Goal: Find contact information: Find contact information

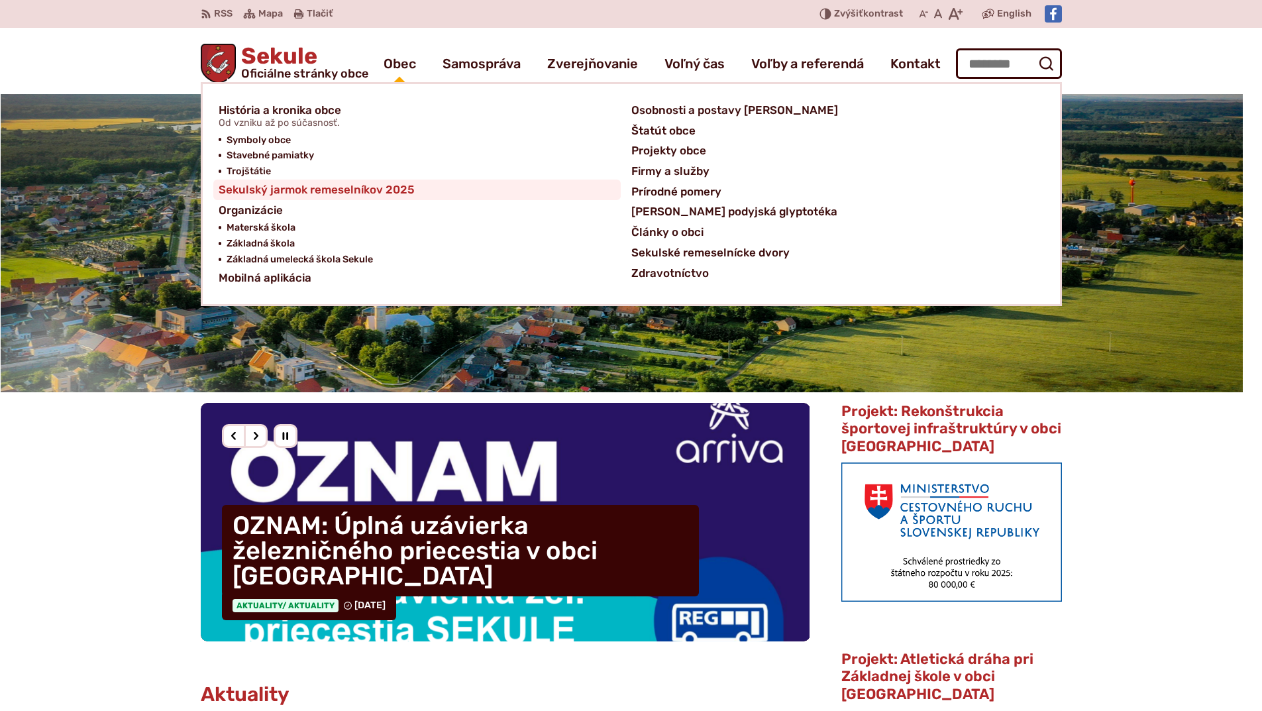
click at [356, 188] on span "Sekulský jarmok remeselníkov 2025" at bounding box center [317, 189] width 196 height 21
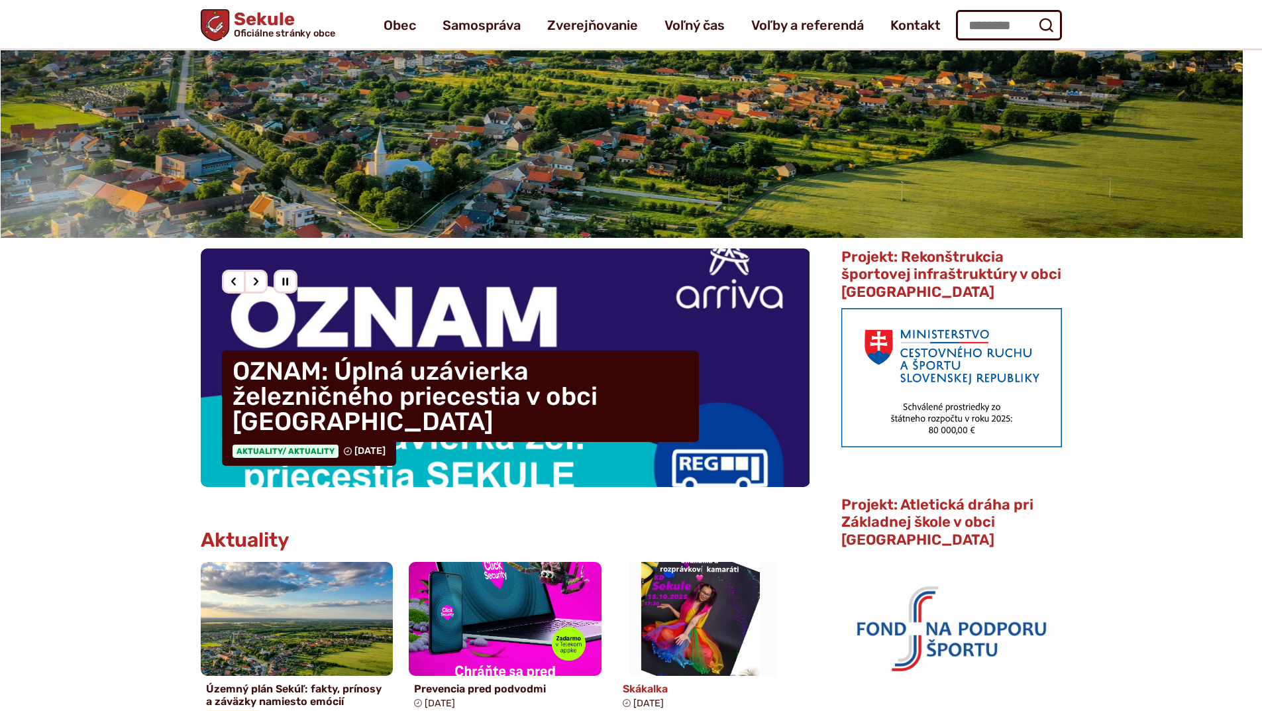
scroll to position [66, 0]
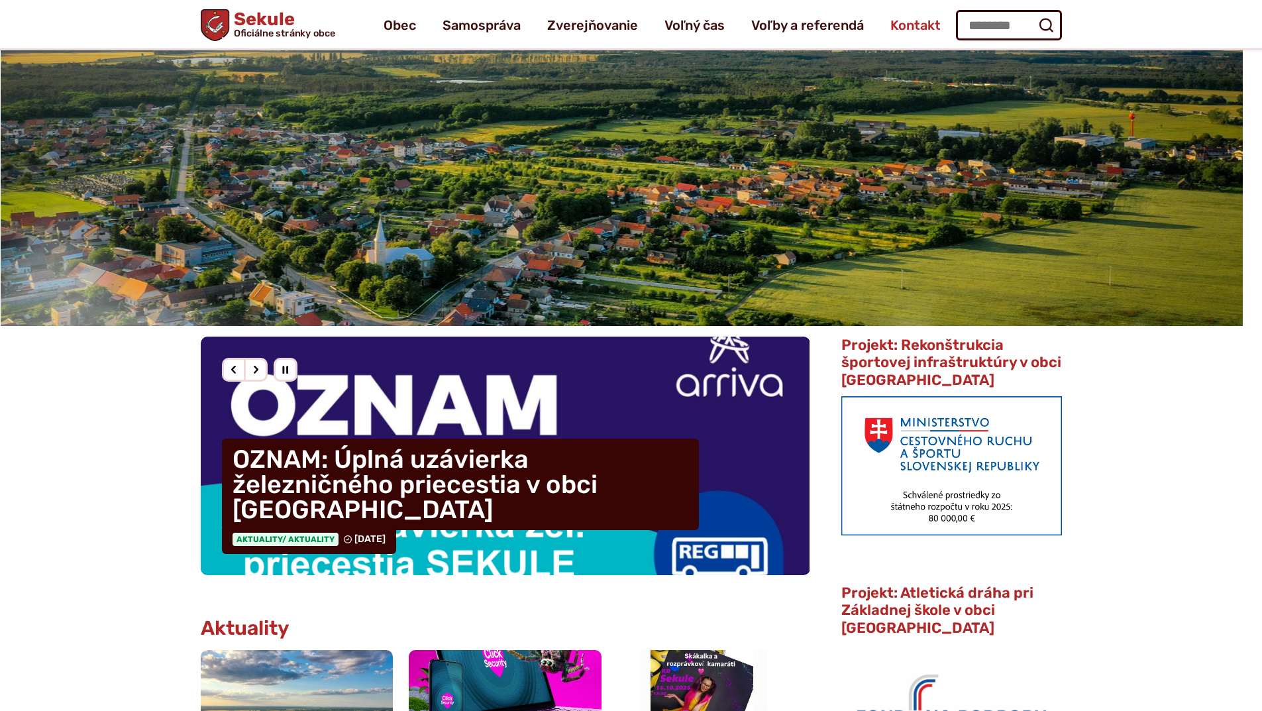
click at [913, 22] on span "Kontakt" at bounding box center [915, 25] width 50 height 37
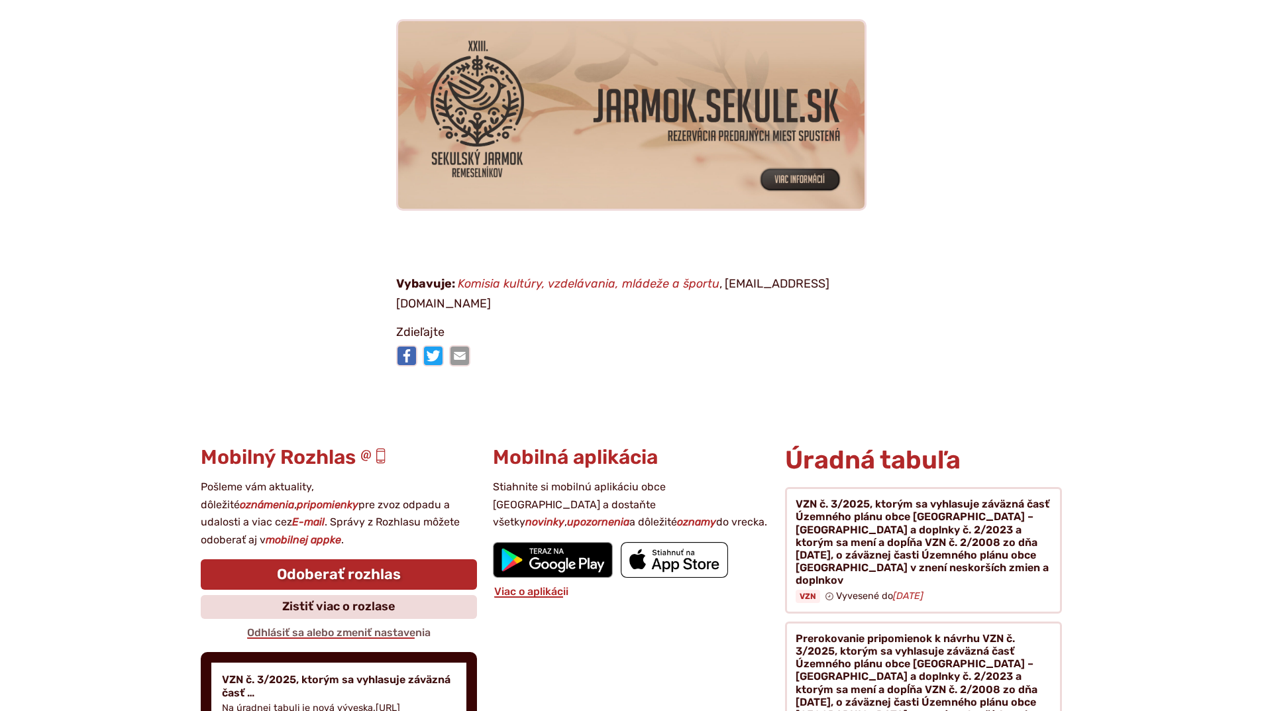
scroll to position [265, 0]
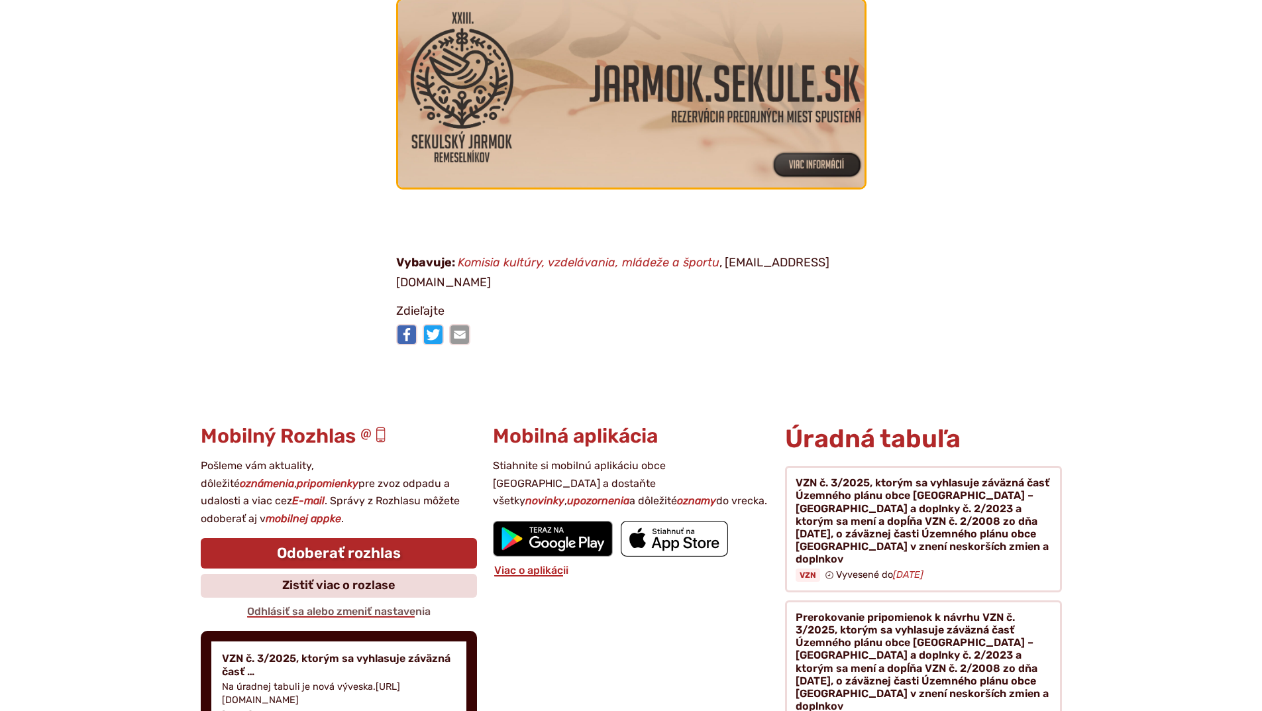
click at [781, 158] on img at bounding box center [630, 94] width 513 height 206
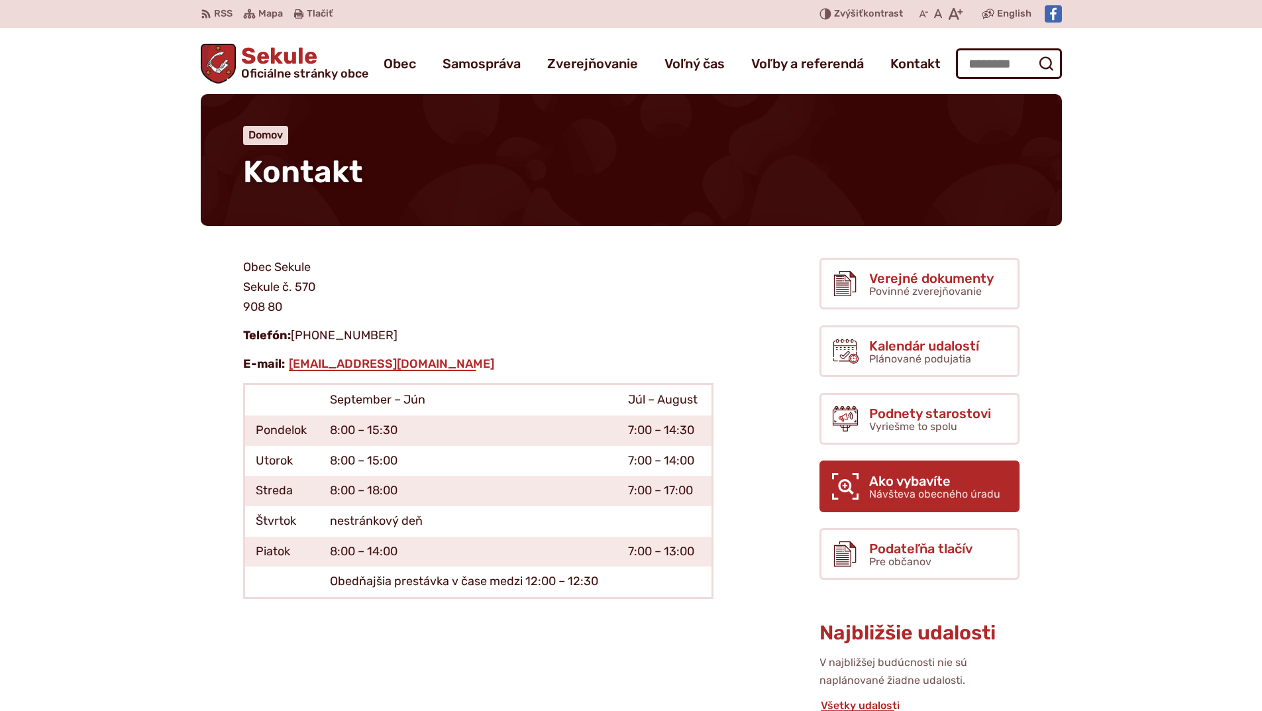
click at [819, 460] on link "Ako vybavíte Návšteva obecného úradu" at bounding box center [919, 486] width 200 height 52
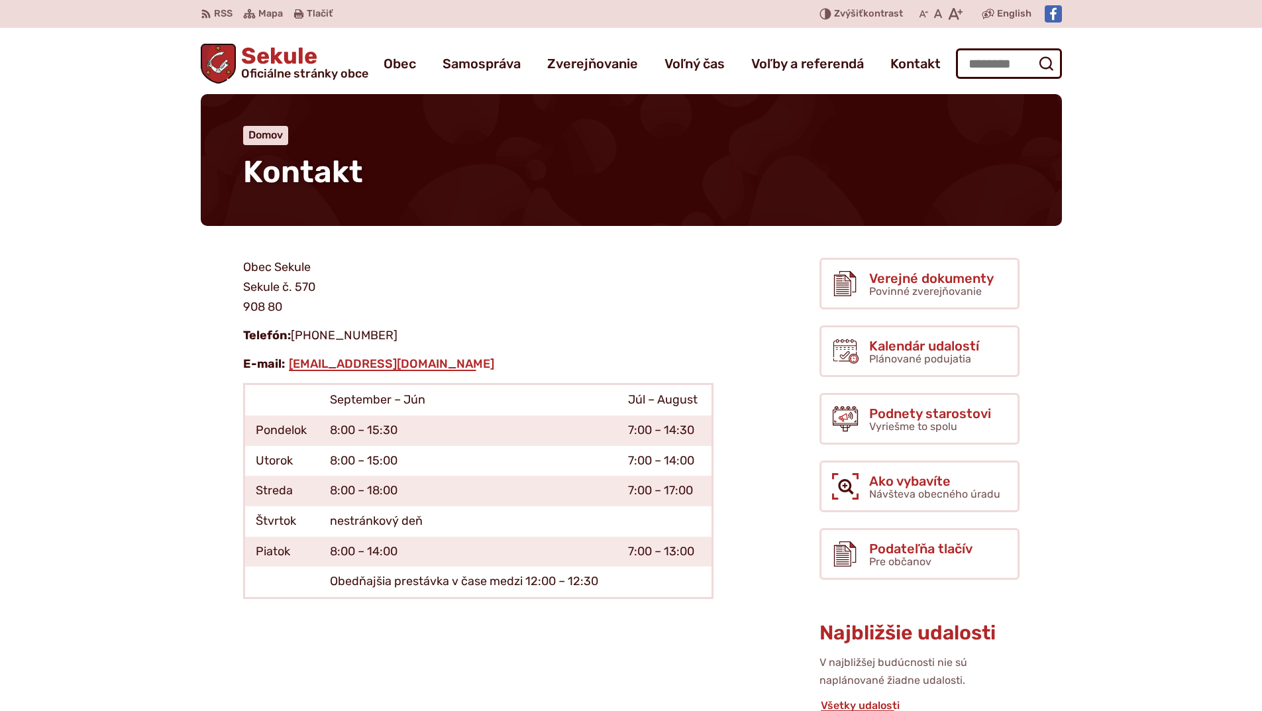
click at [286, 64] on span "Sekule Oficiálne stránky obce" at bounding box center [302, 62] width 132 height 34
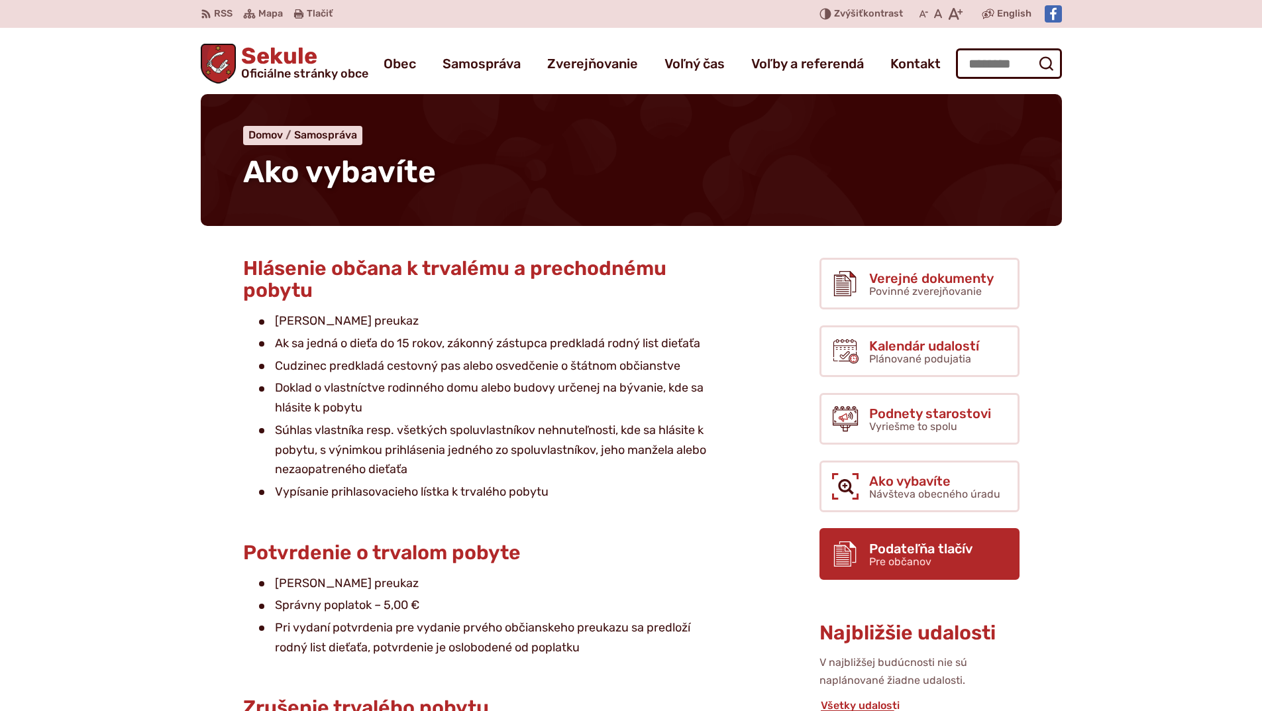
click at [887, 562] on span "Pre občanov" at bounding box center [900, 561] width 62 height 13
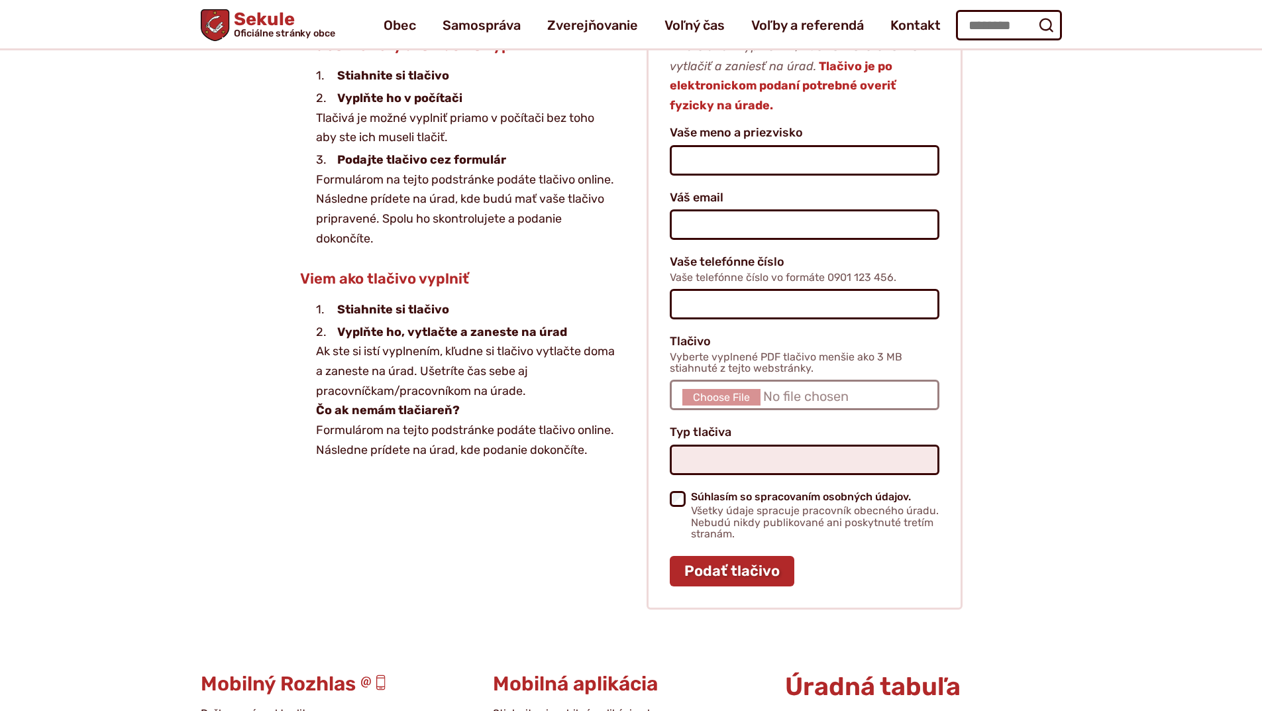
scroll to position [781, 0]
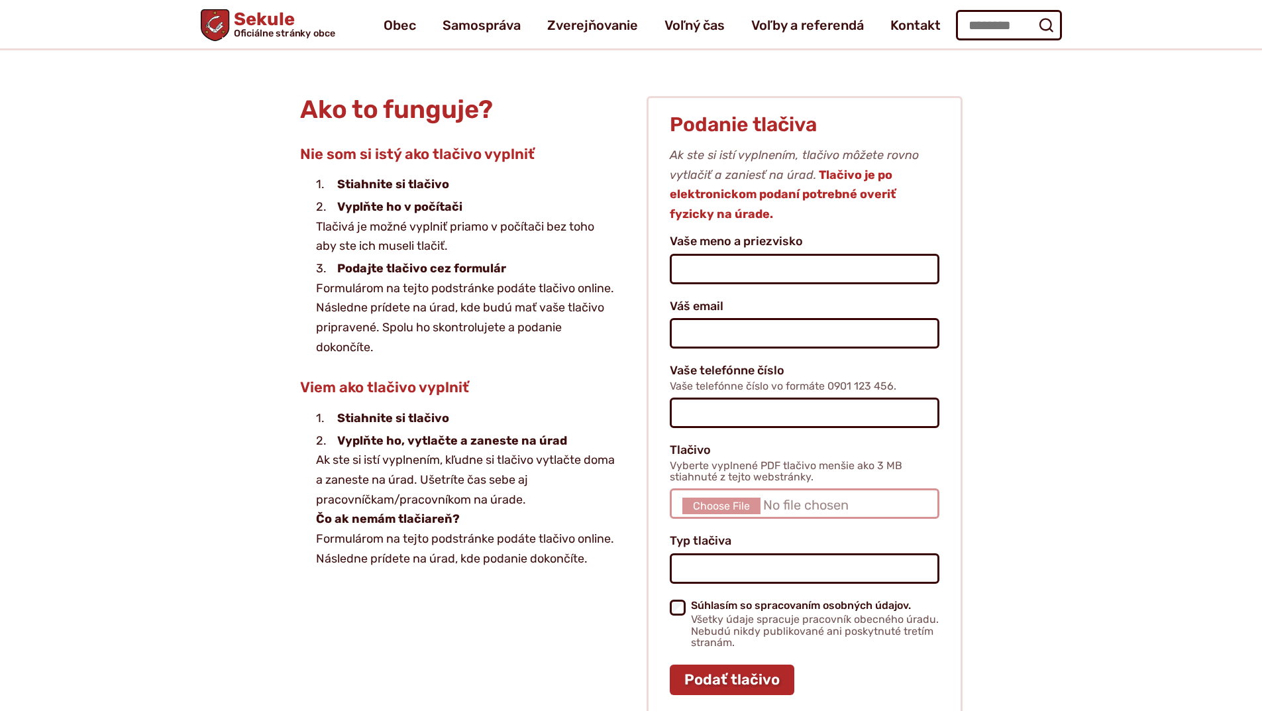
click at [736, 507] on input "Tlačivo Vyberte vyplnené PDF tlačivo menšie ako 3 MB stiahnuté z tejto webstrán…" at bounding box center [804, 503] width 269 height 30
click at [688, 568] on input "Typ tlačiva" at bounding box center [804, 568] width 269 height 30
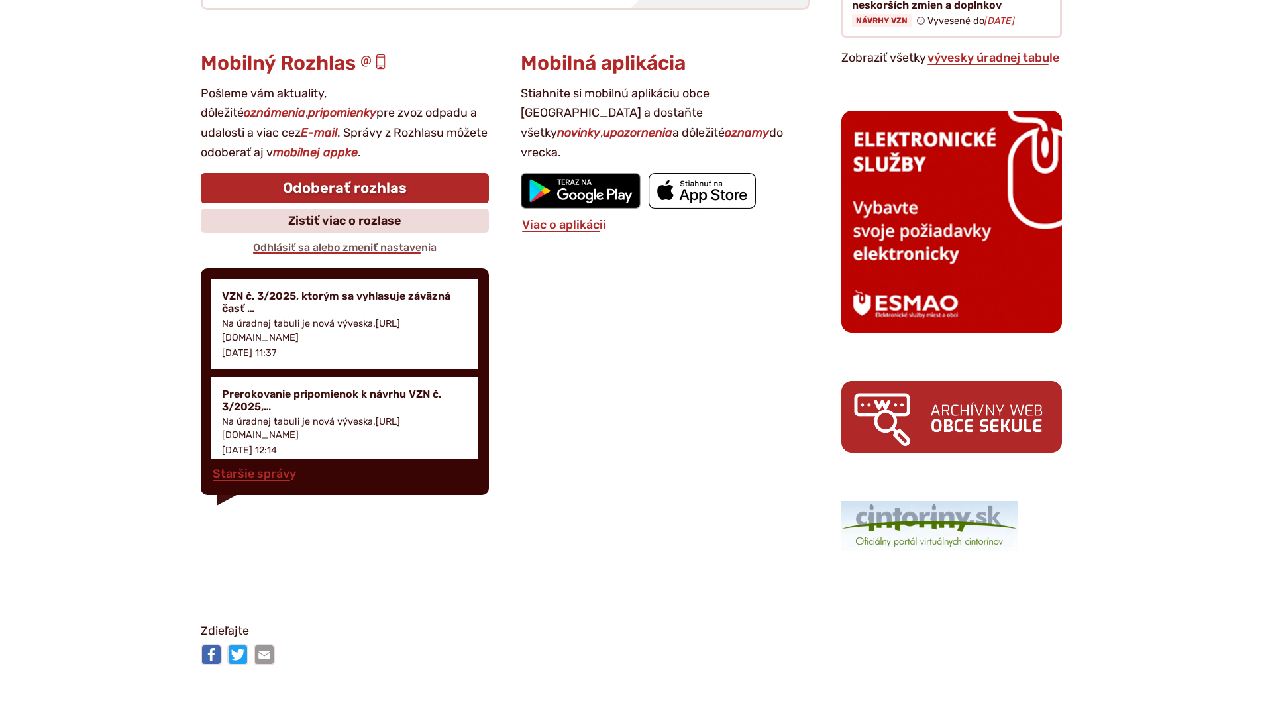
scroll to position [1995, 0]
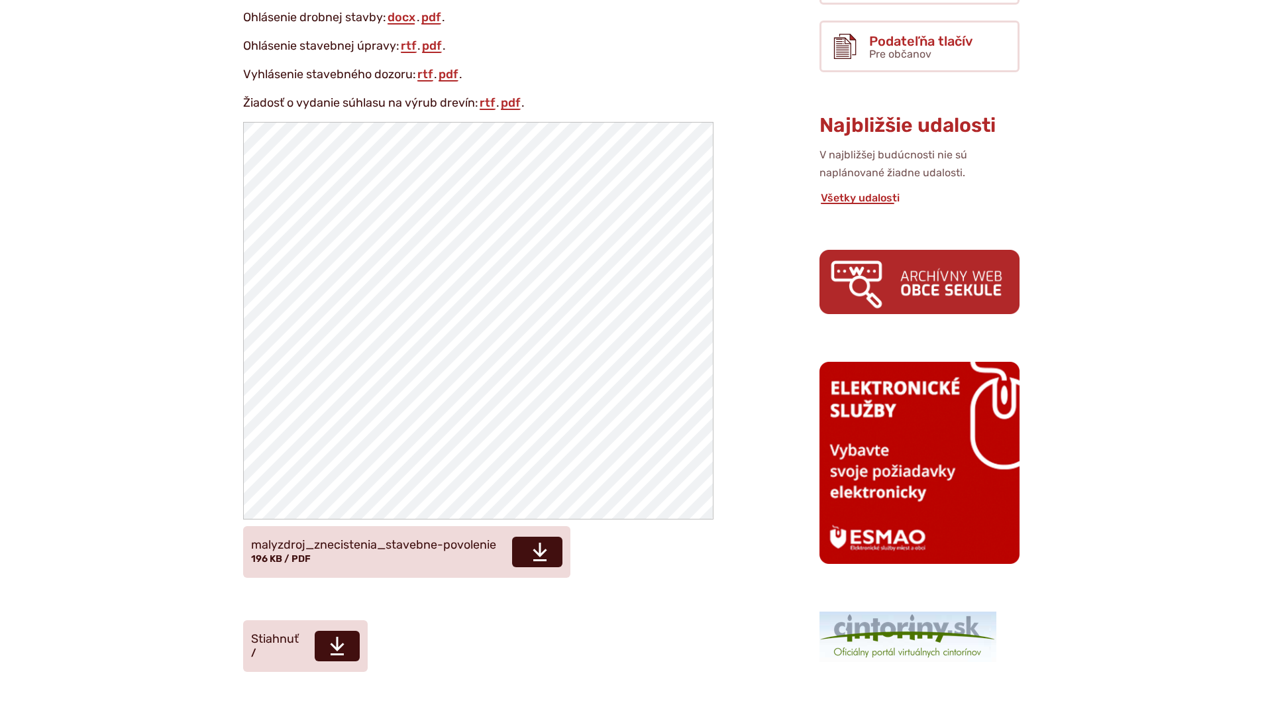
scroll to position [795, 0]
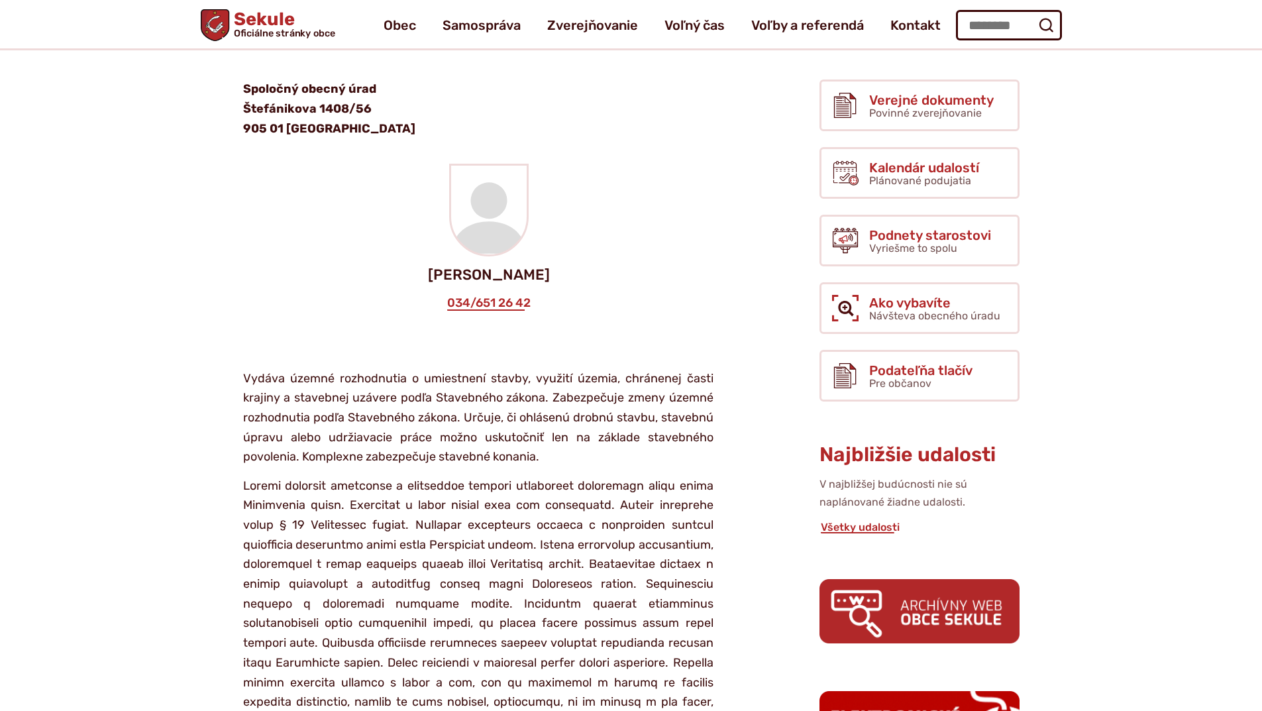
scroll to position [167, 0]
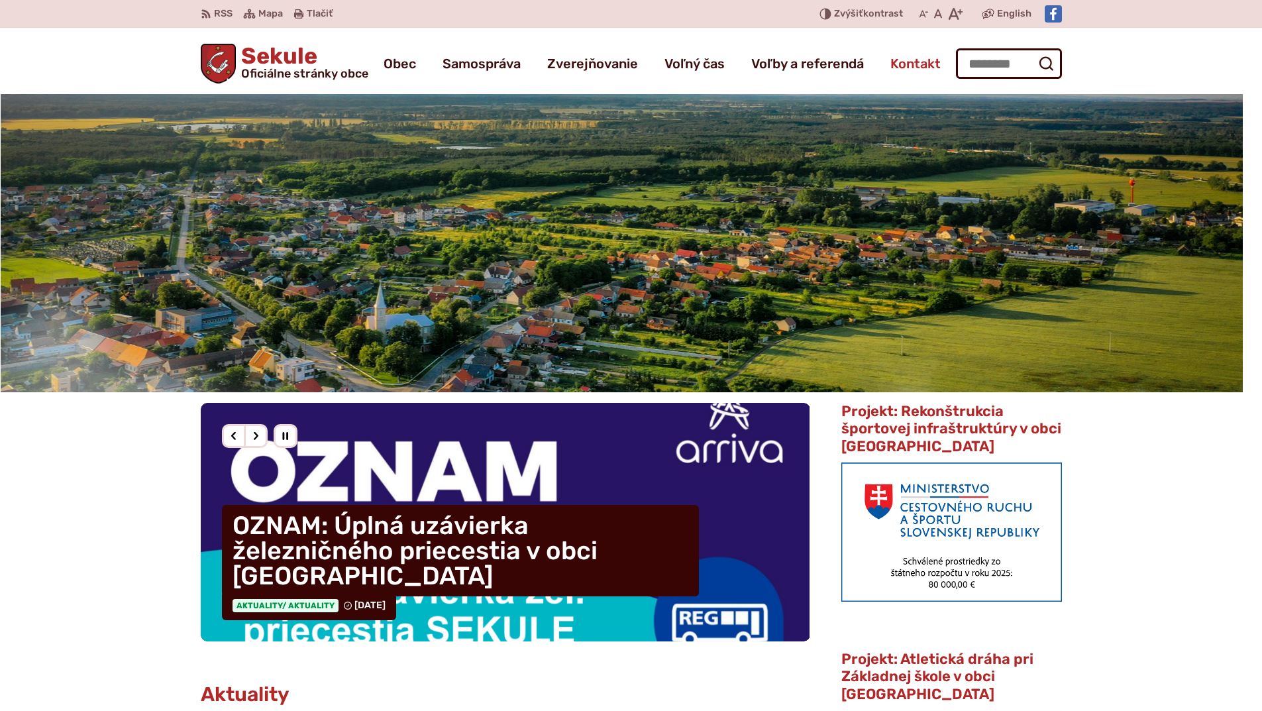
click at [914, 62] on span "Kontakt" at bounding box center [915, 63] width 50 height 37
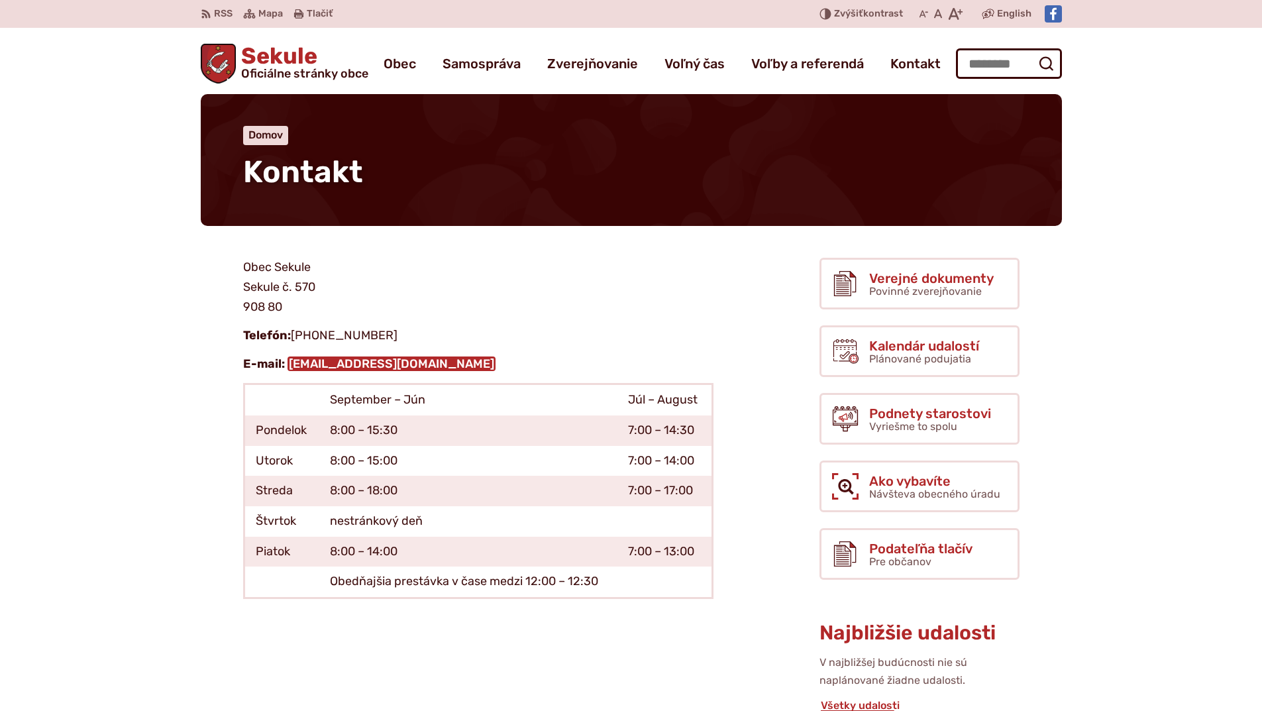
click at [423, 364] on link "[EMAIL_ADDRESS][DOMAIN_NAME]" at bounding box center [391, 363] width 208 height 15
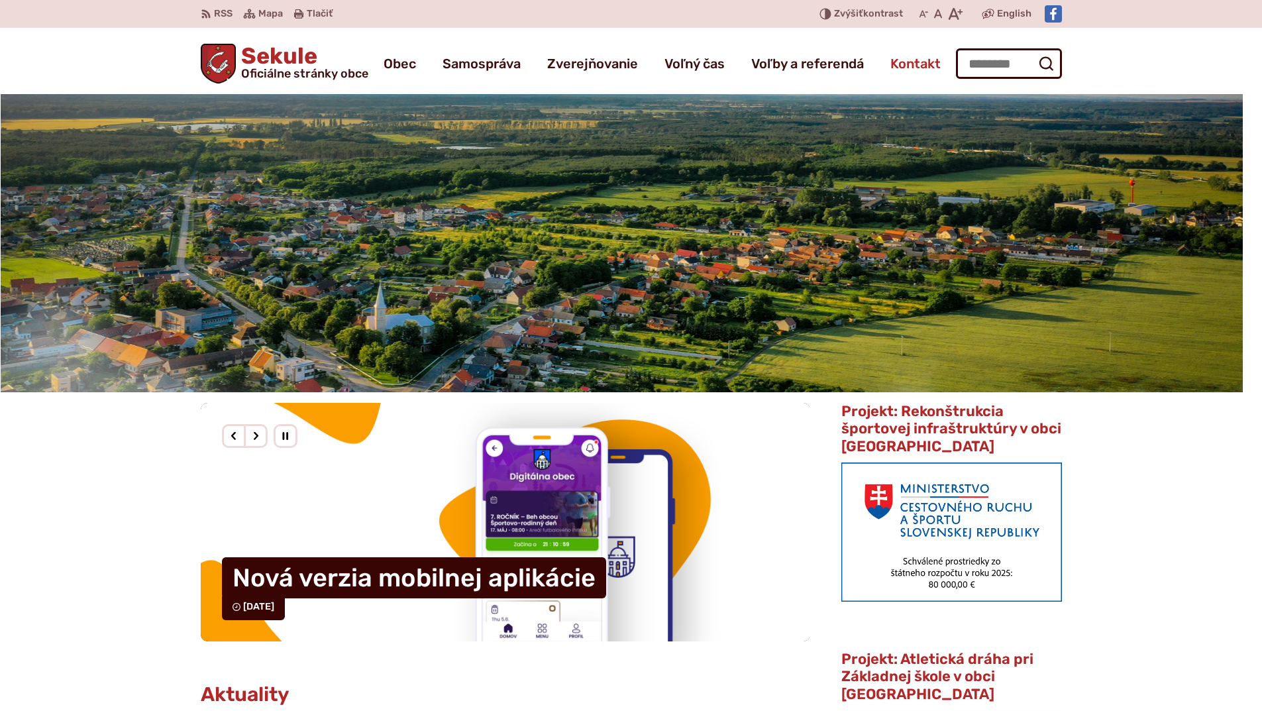
click at [908, 60] on span "Kontakt" at bounding box center [915, 63] width 50 height 37
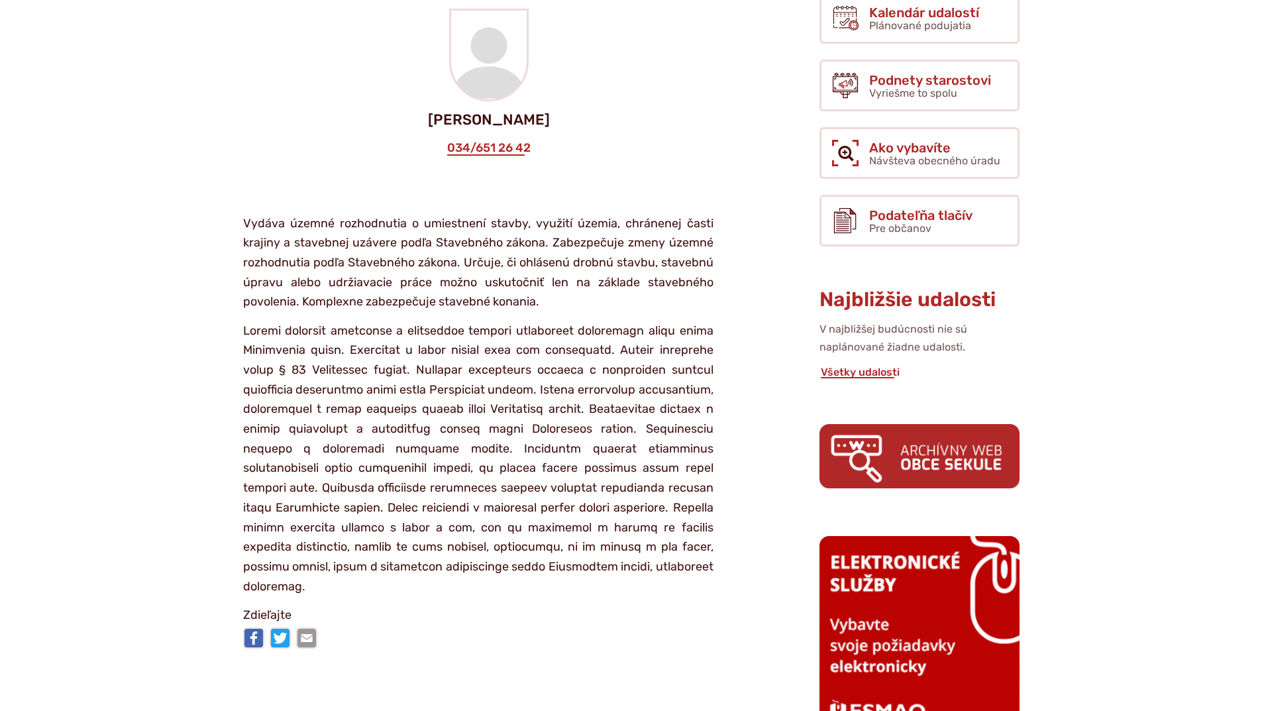
scroll to position [530, 0]
